Goal: Communication & Community: Connect with others

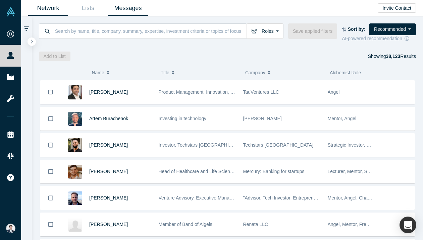
click at [131, 4] on link "Messages" at bounding box center [128, 8] width 40 height 16
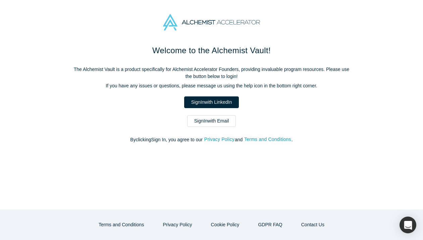
click at [223, 90] on div "Welcome to the Alchemist Vault! The Alchemist Vault is a product specifically f…" at bounding box center [211, 98] width 281 height 106
click at [221, 95] on div "Welcome to the Alchemist Vault! The Alchemist Vault is a product specifically f…" at bounding box center [211, 98] width 281 height 106
click at [218, 103] on link "Sign In with LinkedIn" at bounding box center [211, 102] width 55 height 12
